Goal: Information Seeking & Learning: Learn about a topic

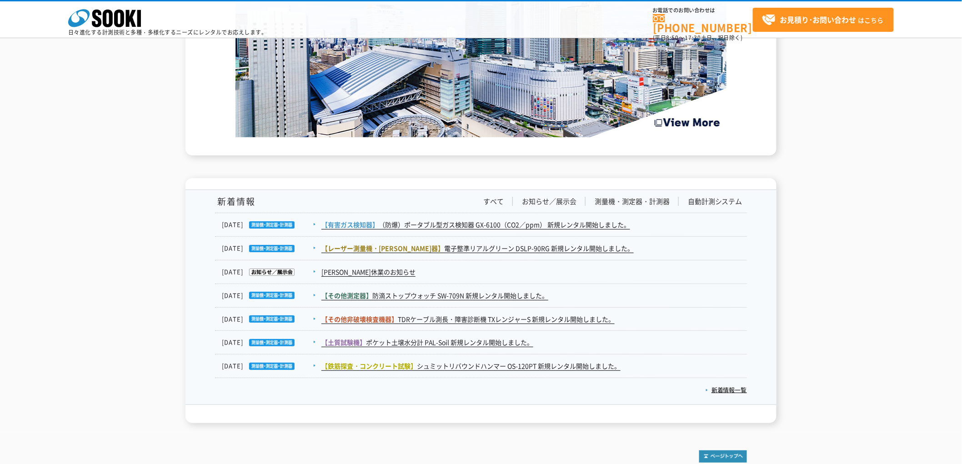
scroll to position [1442, 0]
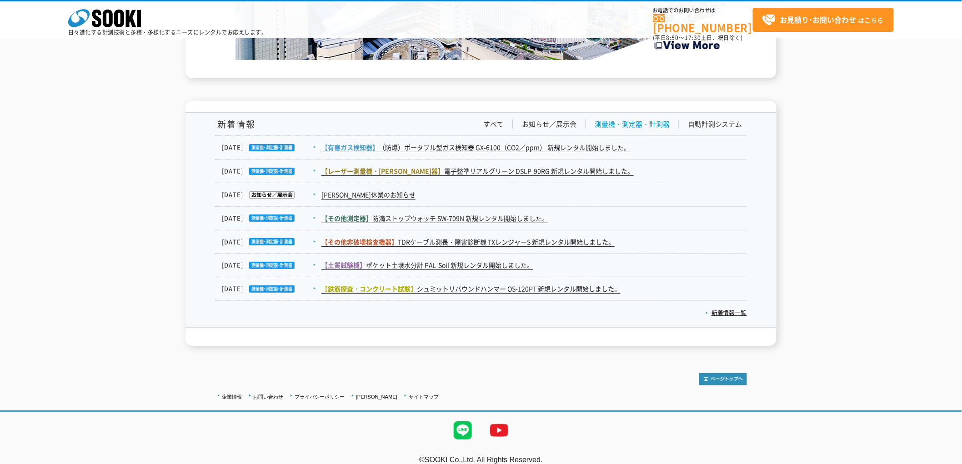
click at [635, 120] on link "測量機・測定器・計測器" at bounding box center [632, 125] width 75 height 10
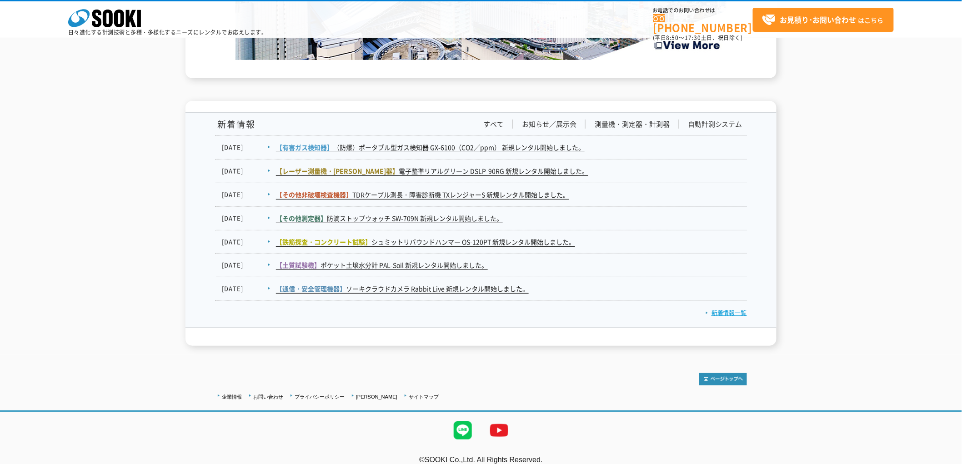
click at [725, 308] on link "新着情報一覧" at bounding box center [726, 312] width 41 height 9
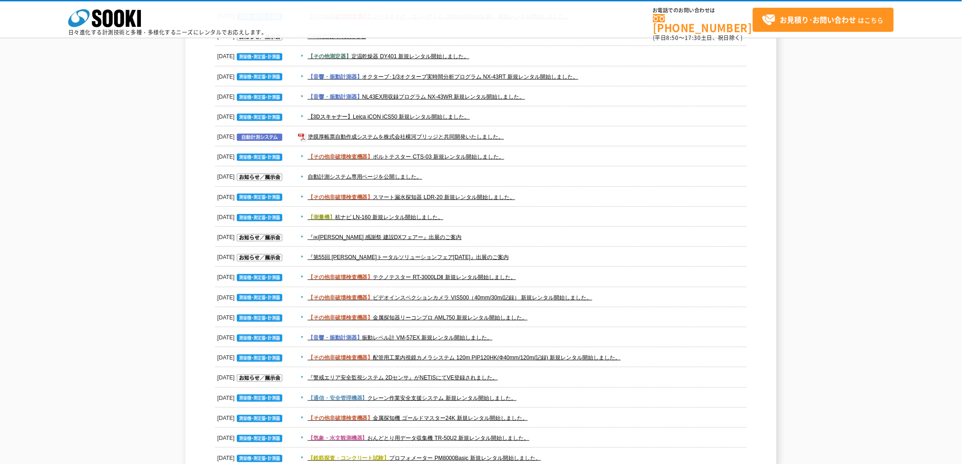
scroll to position [758, 0]
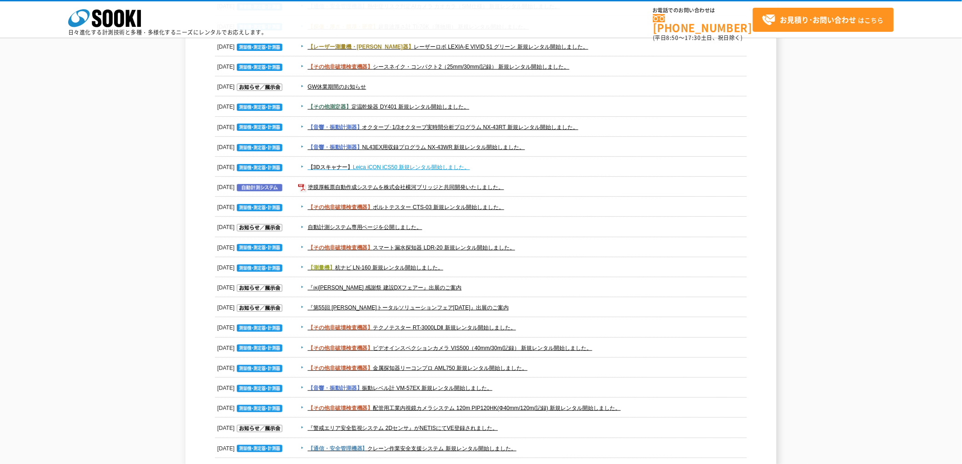
click at [418, 164] on link "【3Dスキャナー】 Leica iCON iCS50 新規レンタル開始しました。" at bounding box center [389, 167] width 162 height 6
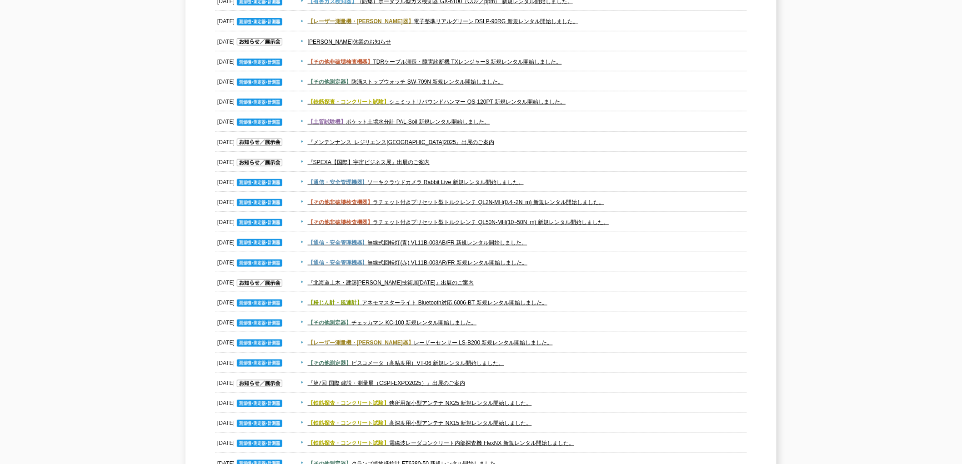
scroll to position [0, 0]
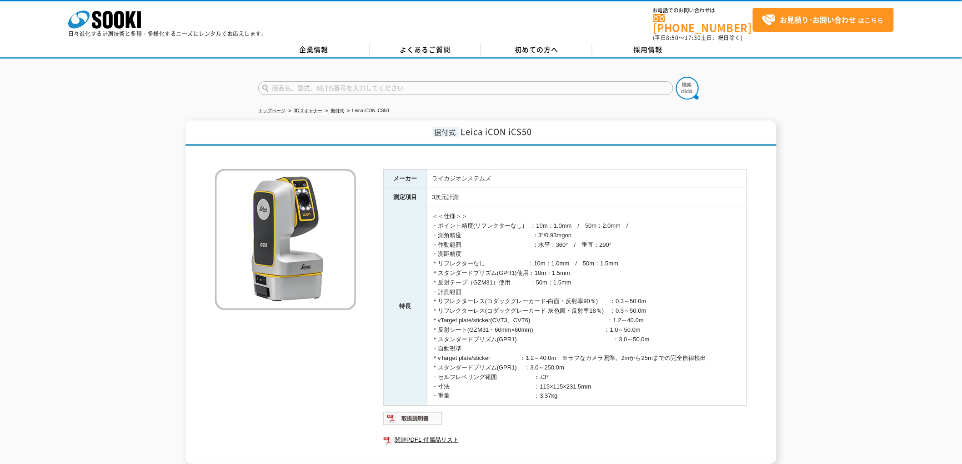
drag, startPoint x: 395, startPoint y: 168, endPoint x: 624, endPoint y: 374, distance: 308.2
click at [622, 378] on tbody "メーカー ライカジオシステムズ 測定項目 3次元計測 特長 ＜＜仕様＞＞ ・ポイント精度(リフレクターなし)　：10m：1.0mm　/　50m：2.0mm　/…" at bounding box center [565, 287] width 363 height 237
click at [530, 207] on td "＜＜仕様＞＞ ・ポイント精度(リフレクターなし)　：10m：1.0mm　/　50m：2.0mm　/ ・測角精度　　　　　　　　　　　　：3″/0.93mgon…" at bounding box center [587, 306] width 320 height 199
click at [524, 208] on td "＜＜仕様＞＞ ・ポイント精度(リフレクターなし)　：10m：1.0mm　/　50m：2.0mm　/ ・測角精度　　　　　　　　　　　　：3″/0.93mgon…" at bounding box center [587, 306] width 320 height 199
drag, startPoint x: 396, startPoint y: 171, endPoint x: 614, endPoint y: 388, distance: 308.4
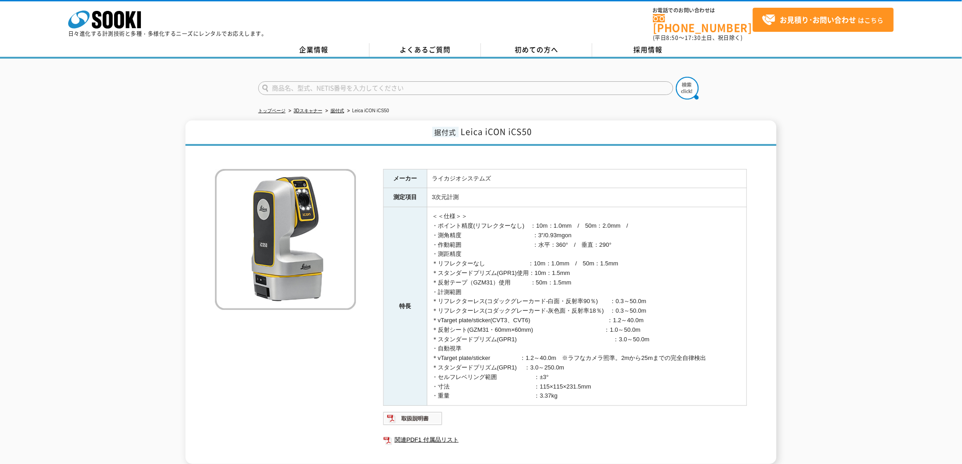
click at [614, 388] on tbody "メーカー ライカジオシステムズ 測定項目 3次元計測 特長 ＜＜仕様＞＞ ・ポイント精度(リフレクターなし)　：10m：1.0mm　/　50m：2.0mm　/…" at bounding box center [565, 287] width 363 height 237
click at [615, 384] on td "＜＜仕様＞＞ ・ポイント精度(リフレクターなし)　：10m：1.0mm　/　50m：2.0mm　/ ・測角精度　　　　　　　　　　　　：3″/0.93mgon…" at bounding box center [587, 306] width 320 height 199
click at [572, 385] on td "＜＜仕様＞＞ ・ポイント精度(リフレクターなし)　：10m：1.0mm　/　50m：2.0mm　/ ・測角精度　　　　　　　　　　　　：3″/0.93mgon…" at bounding box center [587, 306] width 320 height 199
drag, startPoint x: 397, startPoint y: 172, endPoint x: 612, endPoint y: 377, distance: 296.9
click at [611, 377] on tbody "メーカー ライカジオシステムズ 測定項目 3次元計測 特長 ＜＜仕様＞＞ ・ポイント精度(リフレクターなし)　：10m：1.0mm　/　50m：2.0mm　/…" at bounding box center [565, 287] width 363 height 237
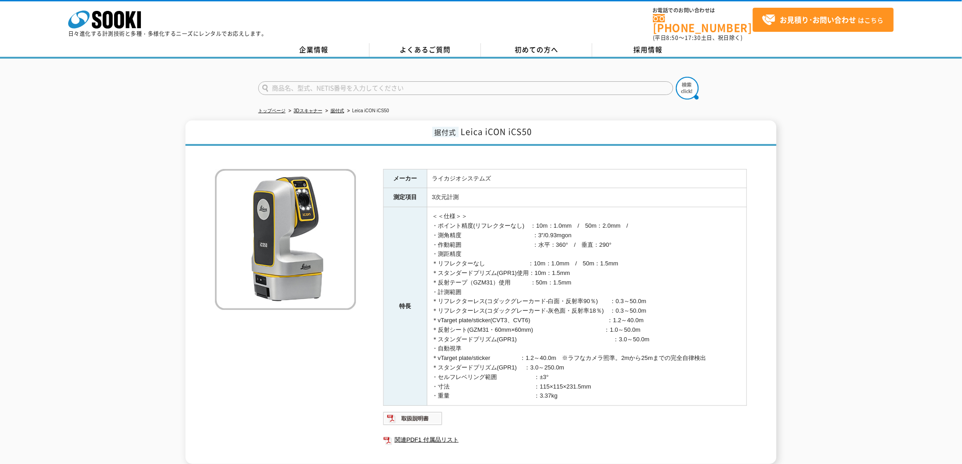
click at [614, 376] on td "＜＜仕様＞＞ ・ポイント精度(リフレクターなし)　：10m：1.0mm　/　50m：2.0mm　/ ・測角精度　　　　　　　　　　　　：3″/0.93mgon…" at bounding box center [587, 306] width 320 height 199
drag, startPoint x: 574, startPoint y: 392, endPoint x: 414, endPoint y: 169, distance: 274.8
click at [377, 169] on div "メーカー ライカジオシステムズ 測定項目 3次元計測 特長 ＜＜仕様＞＞ ・ポイント精度(リフレクターなし)　：10m：1.0mm　/　50m：2.0mm　/…" at bounding box center [481, 308] width 532 height 314
click at [427, 169] on td "ライカジオシステムズ" at bounding box center [587, 178] width 320 height 19
drag, startPoint x: 396, startPoint y: 171, endPoint x: 619, endPoint y: 396, distance: 317.4
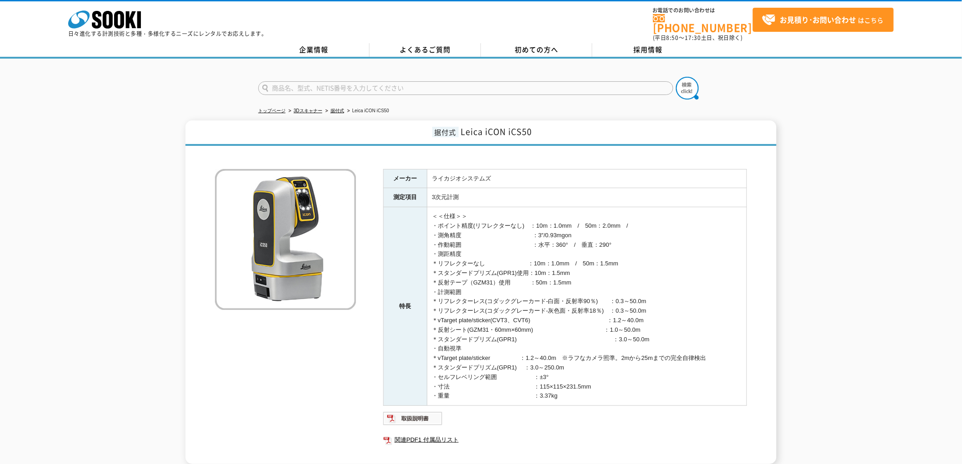
click at [619, 396] on tbody "メーカー ライカジオシステムズ 測定項目 3次元計測 特長 ＜＜仕様＞＞ ・ポイント精度(リフレクターなし)　：10m：1.0mm　/　50m：2.0mm　/…" at bounding box center [565, 287] width 363 height 237
click at [618, 392] on td "＜＜仕様＞＞ ・ポイント精度(リフレクターなし)　：10m：1.0mm　/　50m：2.0mm　/ ・測角精度　　　　　　　　　　　　：3″/0.93mgon…" at bounding box center [587, 306] width 320 height 199
drag, startPoint x: 577, startPoint y: 392, endPoint x: 388, endPoint y: 173, distance: 288.9
click at [388, 173] on tbody "メーカー ライカジオシステムズ 測定項目 3次元計測 特長 ＜＜仕様＞＞ ・ポイント精度(リフレクターなし)　：10m：1.0mm　/　50m：2.0mm　/…" at bounding box center [565, 287] width 363 height 237
click at [448, 207] on td "＜＜仕様＞＞ ・ポイント精度(リフレクターなし)　：10m：1.0mm　/　50m：2.0mm　/ ・測角精度　　　　　　　　　　　　：3″/0.93mgon…" at bounding box center [587, 306] width 320 height 199
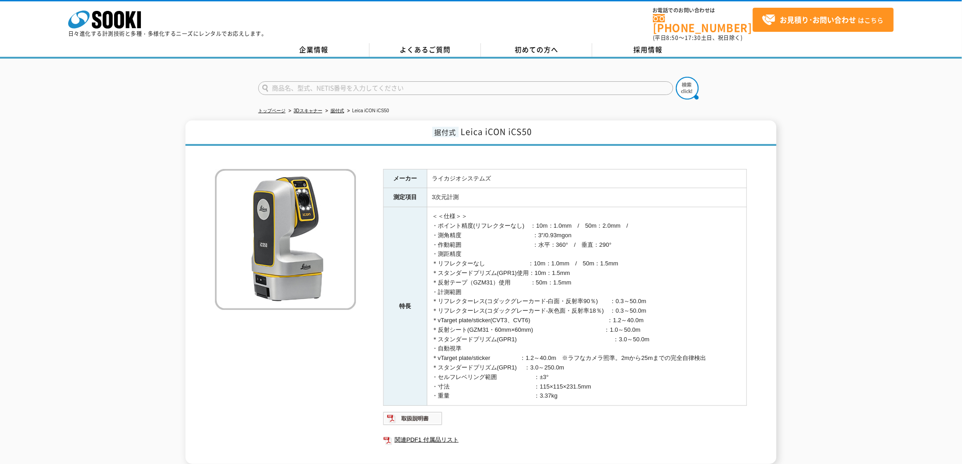
drag, startPoint x: 464, startPoint y: 214, endPoint x: 457, endPoint y: 210, distance: 8.0
click at [462, 214] on td "＜＜仕様＞＞ ・ポイント精度(リフレクターなし)　：10m：1.0mm　/　50m：2.0mm　/ ・測角精度　　　　　　　　　　　　：3″/0.93mgon…" at bounding box center [587, 306] width 320 height 199
drag, startPoint x: 395, startPoint y: 171, endPoint x: 584, endPoint y: 391, distance: 289.9
click at [582, 391] on tbody "メーカー ライカジオシステムズ 測定項目 3次元計測 特長 ＜＜仕様＞＞ ・ポイント精度(リフレクターなし)　：10m：1.0mm　/　50m：2.0mm　/…" at bounding box center [565, 287] width 363 height 237
click at [588, 390] on td "＜＜仕様＞＞ ・ポイント精度(リフレクターなし)　：10m：1.0mm　/　50m：2.0mm　/ ・測角精度　　　　　　　　　　　　：3″/0.93mgon…" at bounding box center [587, 306] width 320 height 199
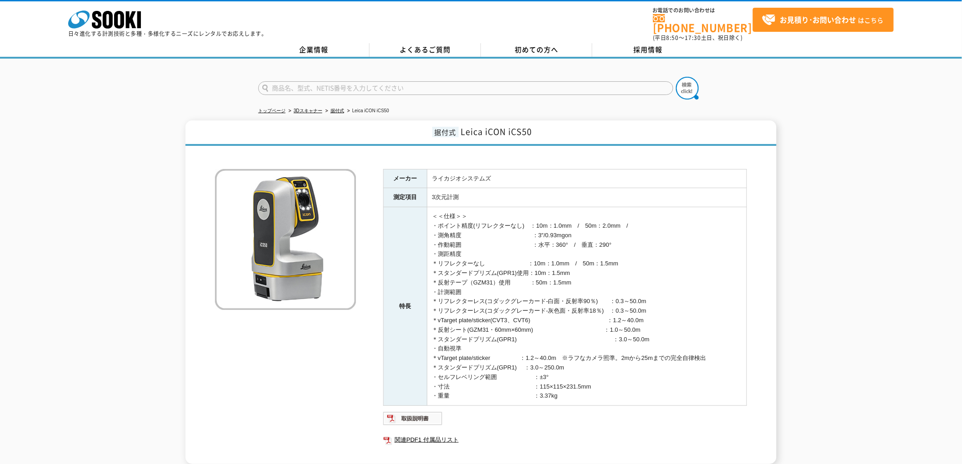
click at [583, 392] on td "＜＜仕様＞＞ ・ポイント精度(リフレクターなし)　：10m：1.0mm　/　50m：2.0mm　/ ・測角精度　　　　　　　　　　　　：3″/0.93mgon…" at bounding box center [587, 306] width 320 height 199
drag, startPoint x: 582, startPoint y: 393, endPoint x: 393, endPoint y: 176, distance: 288.2
click at [393, 176] on tbody "メーカー ライカジオシステムズ 測定項目 3次元計測 特長 ＜＜仕様＞＞ ・ポイント精度(リフレクターなし)　：10m：1.0mm　/　50m：2.0mm　/…" at bounding box center [565, 287] width 363 height 237
click at [507, 251] on td "＜＜仕様＞＞ ・ポイント精度(リフレクターなし)　：10m：1.0mm　/　50m：2.0mm　/ ・測角精度　　　　　　　　　　　　：3″/0.93mgon…" at bounding box center [587, 306] width 320 height 199
click at [538, 270] on td "＜＜仕様＞＞ ・ポイント精度(リフレクターなし)　：10m：1.0mm　/　50m：2.0mm　/ ・測角精度　　　　　　　　　　　　：3″/0.93mgon…" at bounding box center [587, 306] width 320 height 199
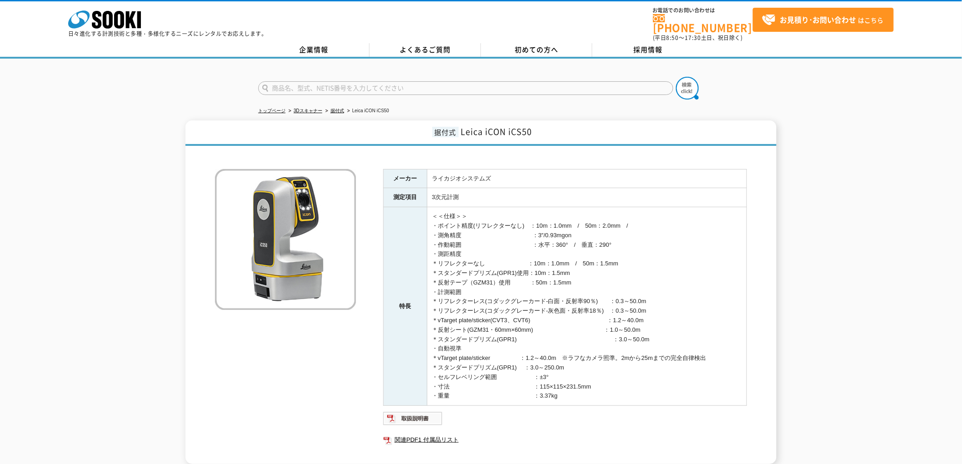
drag, startPoint x: 392, startPoint y: 170, endPoint x: 590, endPoint y: 392, distance: 297.0
click at [589, 398] on tbody "メーカー ライカジオシステムズ 測定項目 3次元計測 特長 ＜＜仕様＞＞ ・ポイント精度(リフレクターなし)　：10m：1.0mm　/　50m：2.0mm　/…" at bounding box center [565, 287] width 363 height 237
click at [590, 391] on td "＜＜仕様＞＞ ・ポイント精度(リフレクターなし)　：10m：1.0mm　/　50m：2.0mm　/ ・測角精度　　　　　　　　　　　　：3″/0.93mgon…" at bounding box center [587, 306] width 320 height 199
drag, startPoint x: 576, startPoint y: 393, endPoint x: 387, endPoint y: 159, distance: 301.1
click at [387, 159] on div "メーカー ライカジオシステムズ 測定項目 3次元計測 特長 ＜＜仕様＞＞ ・ポイント精度(リフレクターなし)　：10m：1.0mm　/　50m：2.0mm　/…" at bounding box center [481, 308] width 532 height 314
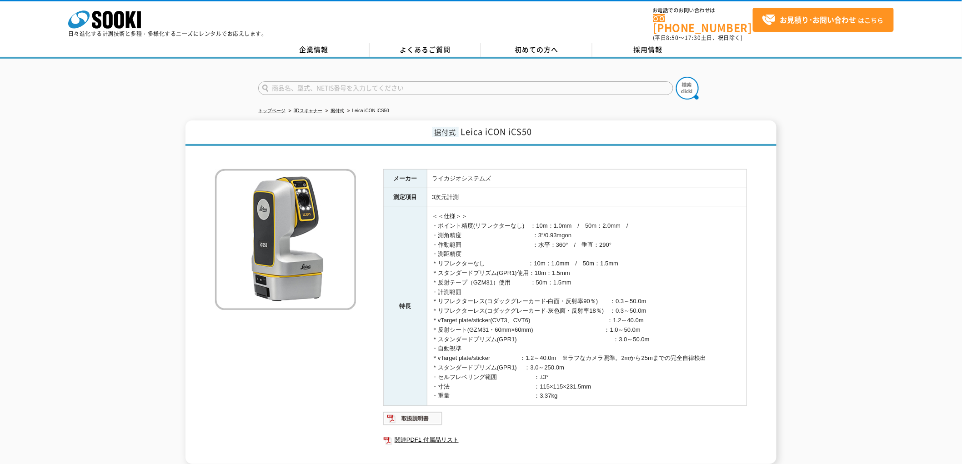
click at [438, 207] on td "＜＜仕様＞＞ ・ポイント精度(リフレクターなし)　：10m：1.0mm　/　50m：2.0mm　/ ・測角精度　　　　　　　　　　　　：3″/0.93mgon…" at bounding box center [587, 306] width 320 height 199
drag, startPoint x: 396, startPoint y: 171, endPoint x: 628, endPoint y: 393, distance: 322.0
click at [628, 393] on tbody "メーカー ライカジオシステムズ 測定項目 3次元計測 特長 ＜＜仕様＞＞ ・ポイント精度(リフレクターなし)　：10m：1.0mm　/　50m：2.0mm　/…" at bounding box center [565, 287] width 363 height 237
click at [632, 393] on td "＜＜仕様＞＞ ・ポイント精度(リフレクターなし)　：10m：1.0mm　/　50m：2.0mm　/ ・測角精度　　　　　　　　　　　　：3″/0.93mgon…" at bounding box center [587, 306] width 320 height 199
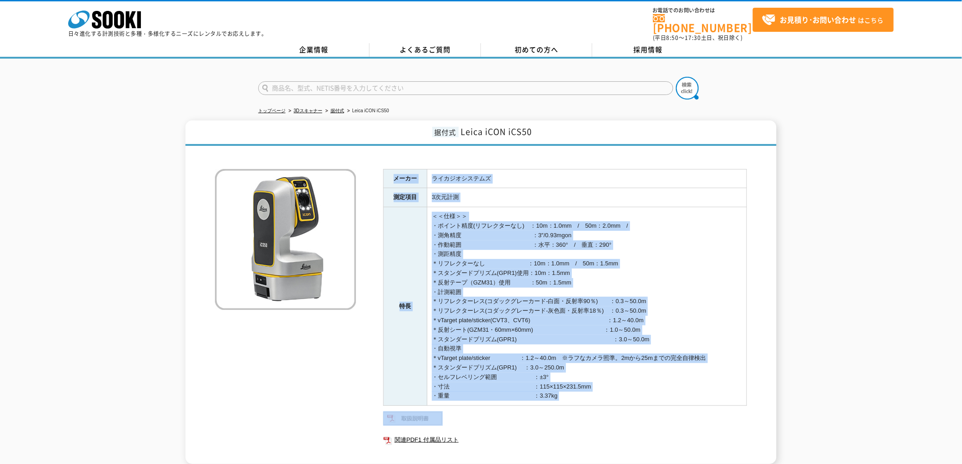
drag, startPoint x: 394, startPoint y: 170, endPoint x: 635, endPoint y: 403, distance: 335.1
click at [635, 406] on div "メーカー ライカジオシステムズ 測定項目 3次元計測 特長 ＜＜仕様＞＞ ・ポイント精度(リフレクターなし)　：10m：1.0mm　/　50m：2.0mm　/…" at bounding box center [565, 317] width 364 height 296
click at [628, 394] on td "＜＜仕様＞＞ ・ポイント精度(リフレクターなし)　：10m：1.0mm　/　50m：2.0mm　/ ・測角精度　　　　　　　　　　　　：3″/0.93mgon…" at bounding box center [587, 306] width 320 height 199
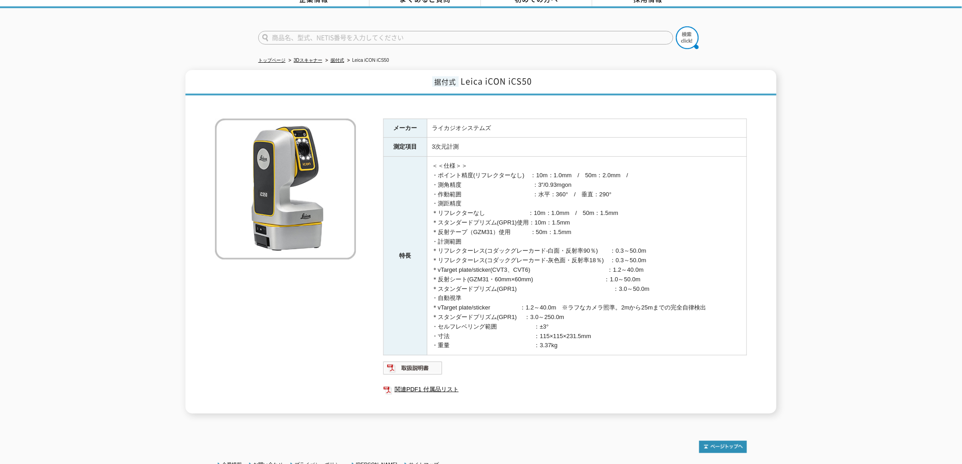
scroll to position [85, 0]
